Goal: Find contact information: Find contact information

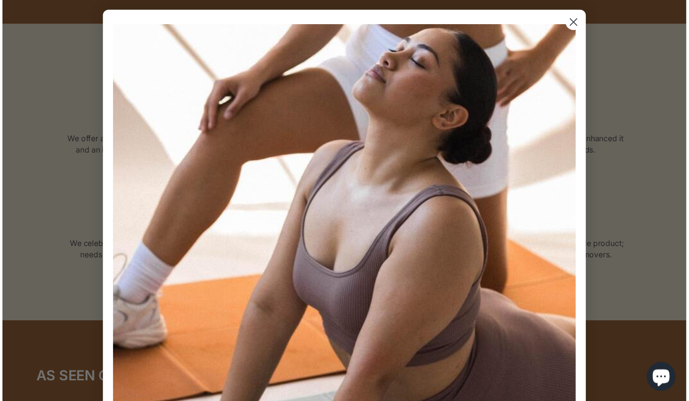
scroll to position [1721, 0]
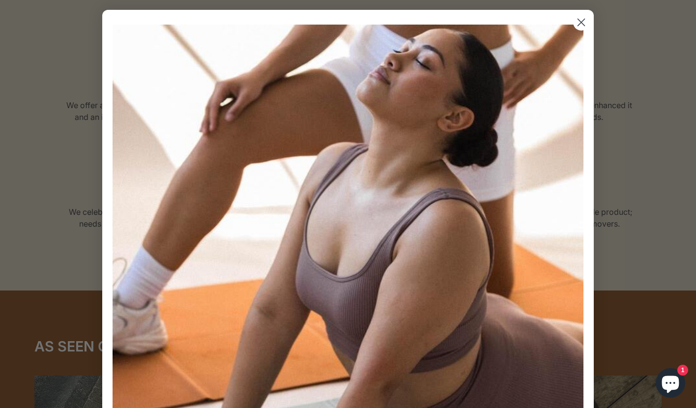
click at [568, 25] on img "POPUP Form" at bounding box center [348, 260] width 471 height 471
click at [573, 24] on circle "Close dialog" at bounding box center [581, 22] width 16 height 16
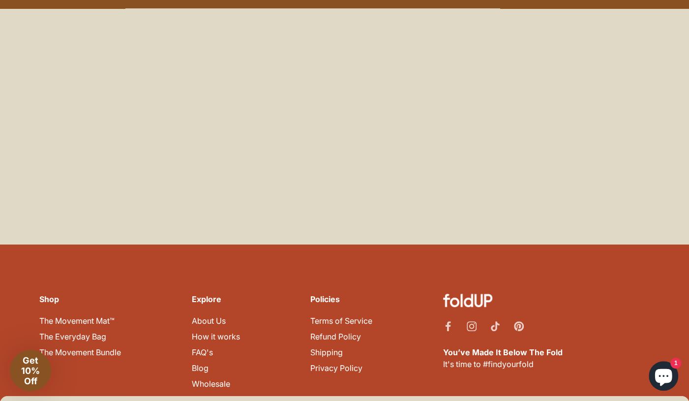
scroll to position [4319, 0]
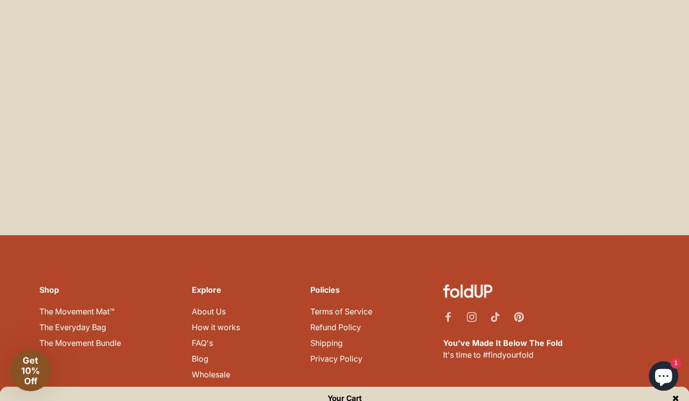
click at [332, 322] on link "Refund Policy" at bounding box center [335, 327] width 51 height 10
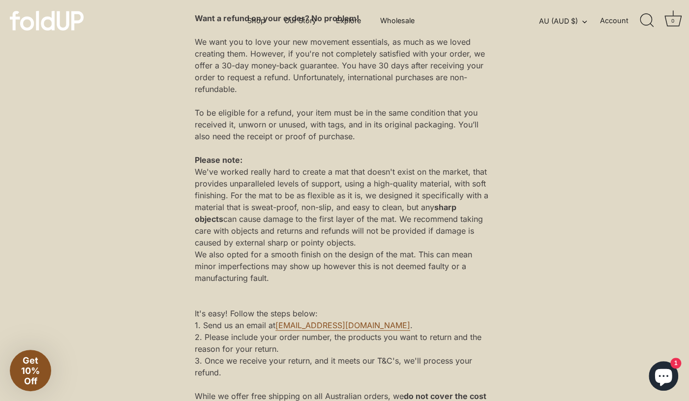
scroll to position [197, 0]
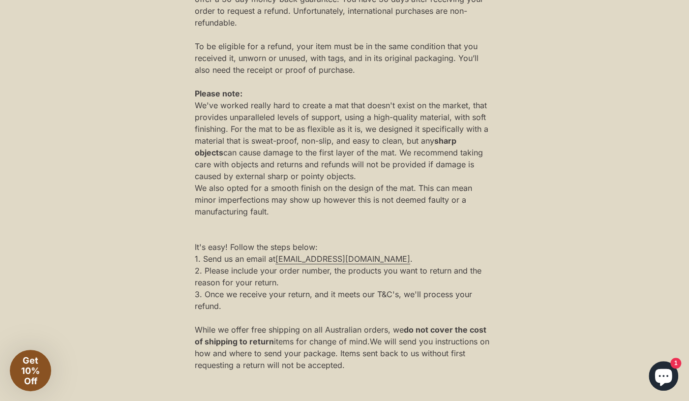
drag, startPoint x: 365, startPoint y: 255, endPoint x: 276, endPoint y: 263, distance: 89.4
click at [276, 263] on div "1. Send us an email at hello@foldup.com.au ." at bounding box center [345, 259] width 300 height 12
copy div "hello@foldup.com.au ."
click at [516, 216] on main "Refund policy Want a refund on your order? No problem! We want you to love your…" at bounding box center [344, 377] width 689 height 1020
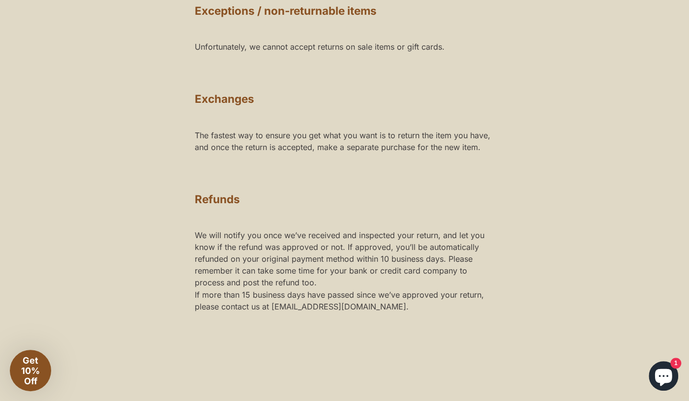
scroll to position [934, 0]
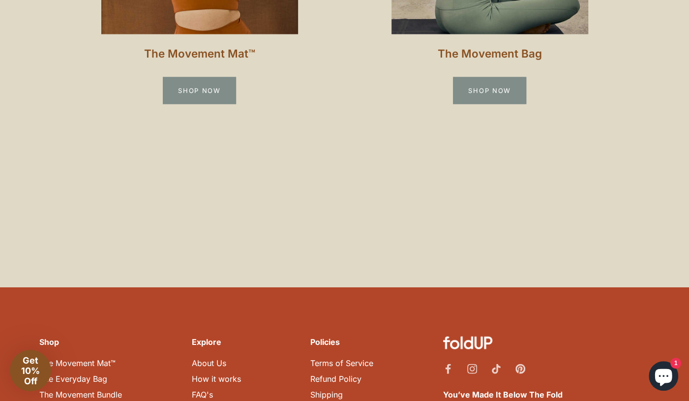
scroll to position [1007, 0]
